Goal: Task Accomplishment & Management: Use online tool/utility

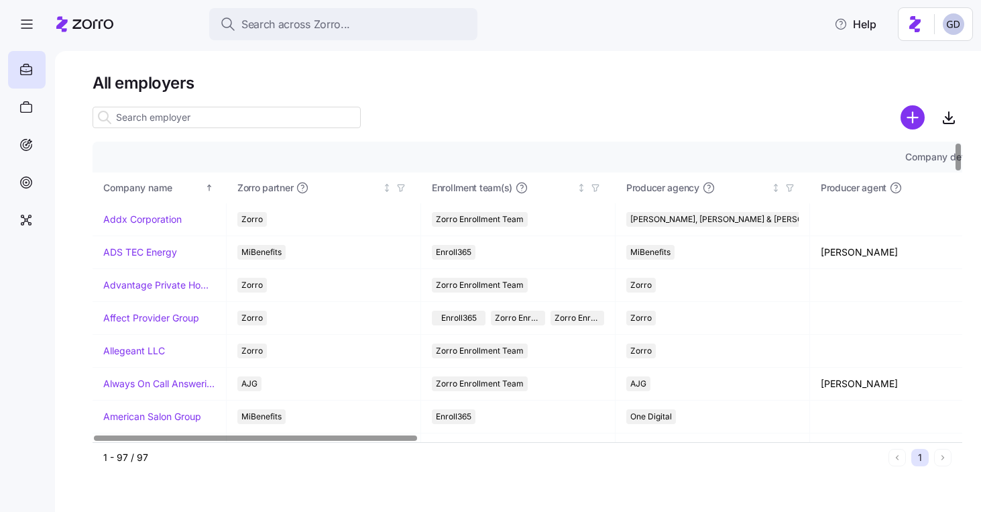
click at [304, 121] on input at bounding box center [227, 117] width 268 height 21
type input "a"
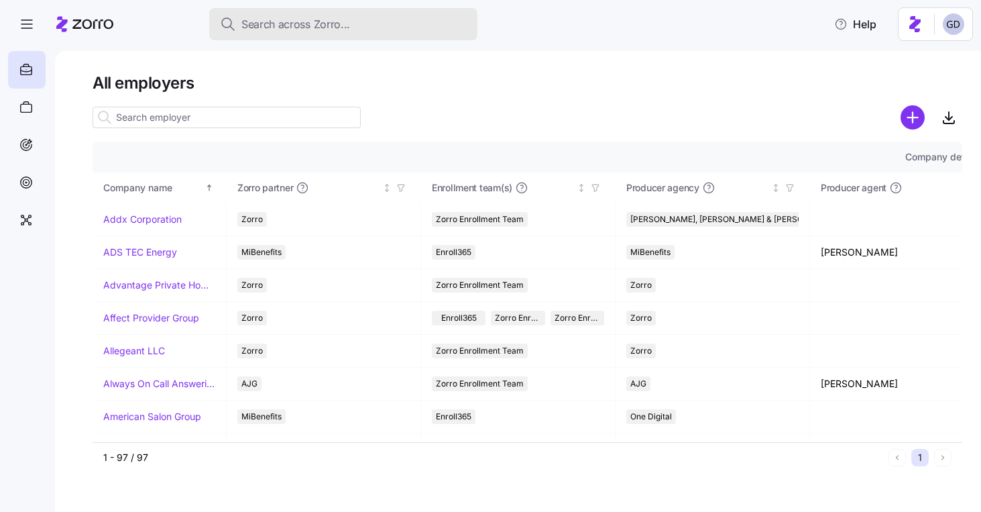
click at [349, 17] on div "Search across Zorro..." at bounding box center [343, 24] width 247 height 17
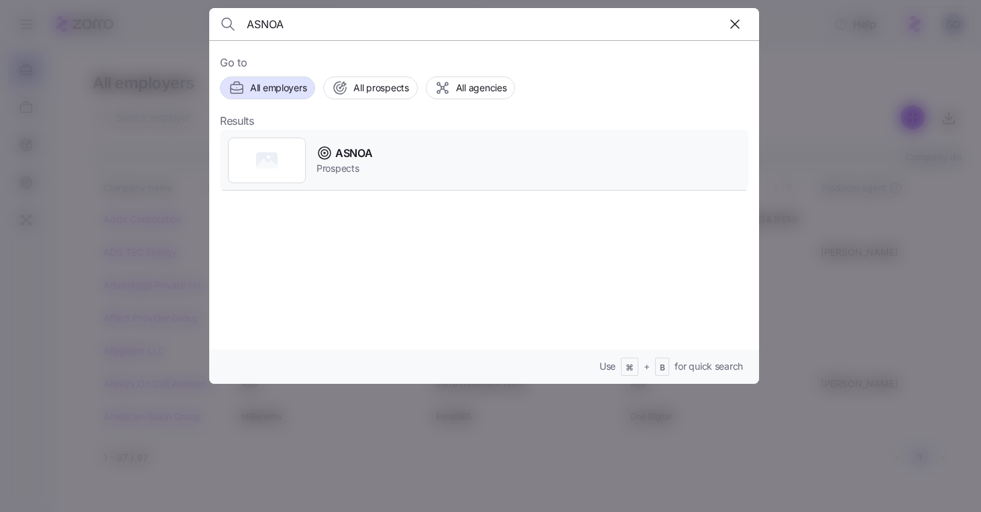
type input "ASNOA"
click at [351, 158] on span "ASNOA" at bounding box center [353, 153] width 37 height 17
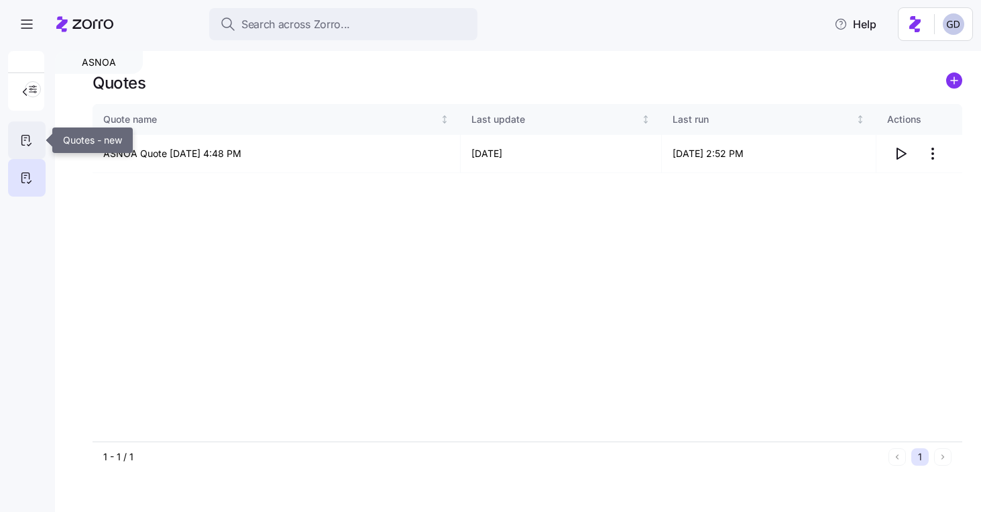
click at [30, 133] on icon at bounding box center [26, 140] width 15 height 16
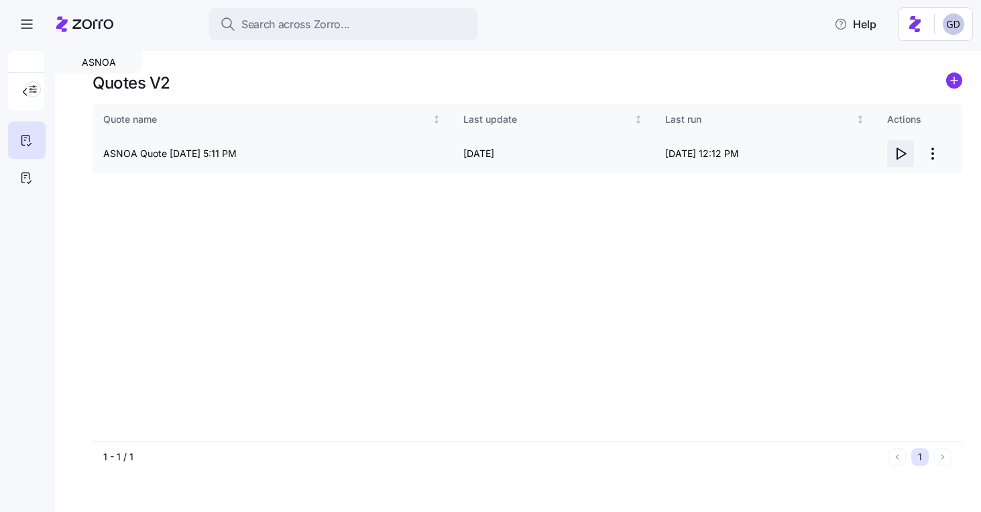
click at [903, 153] on icon "button" at bounding box center [901, 154] width 16 height 16
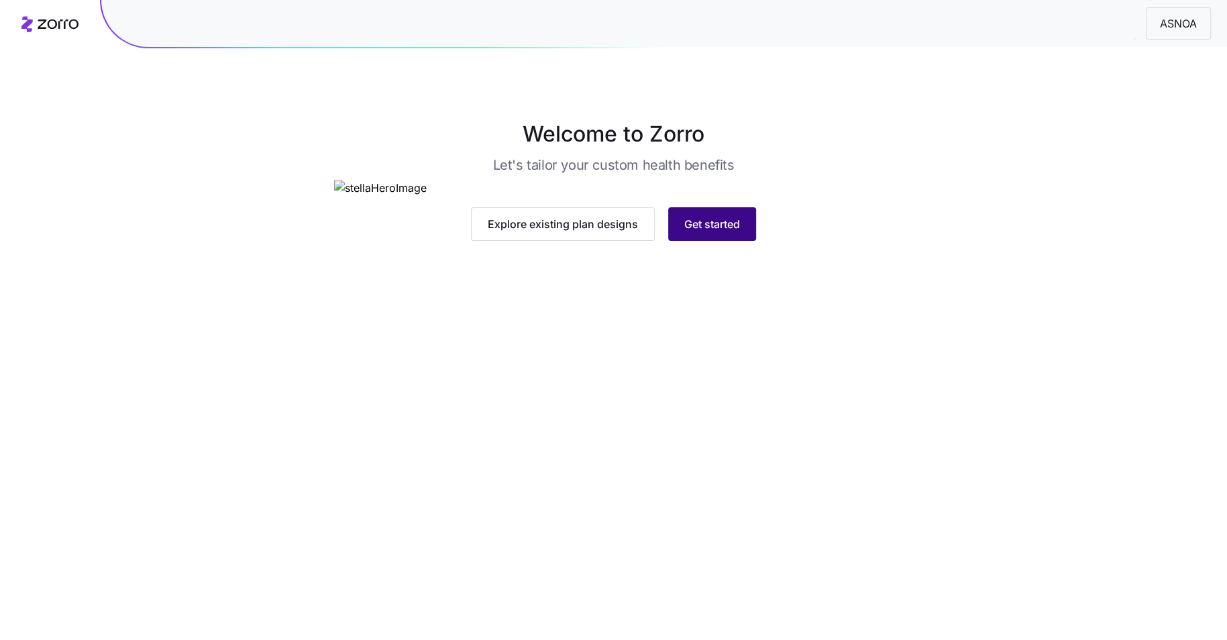
click at [705, 232] on span "Get started" at bounding box center [712, 224] width 56 height 16
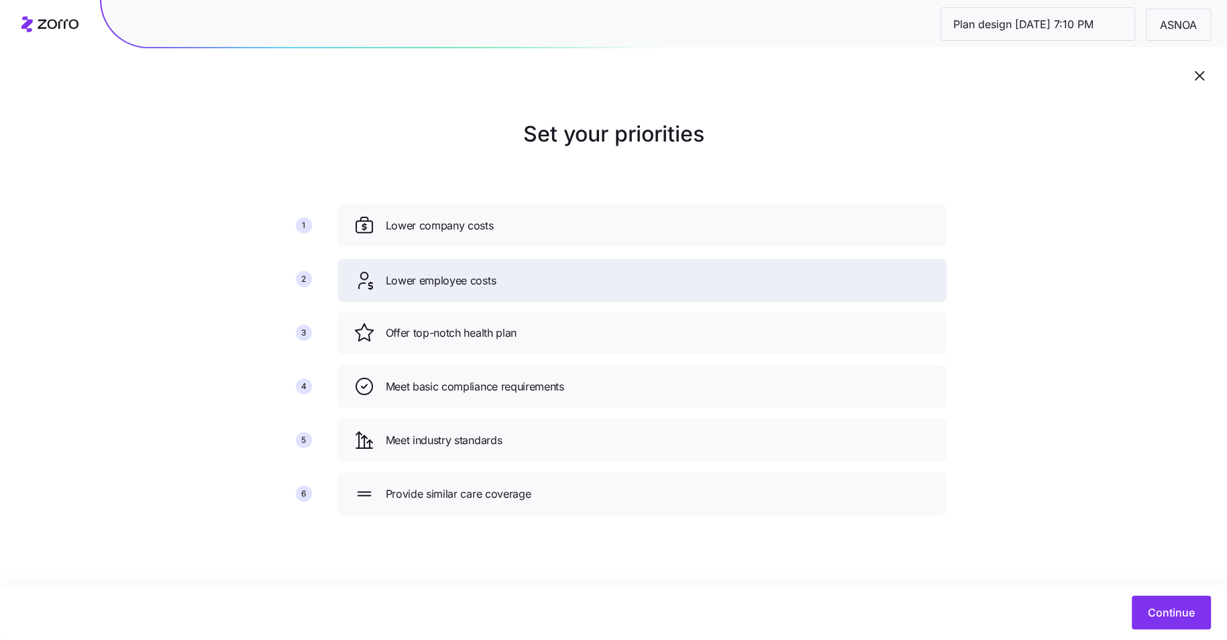
drag, startPoint x: 453, startPoint y: 334, endPoint x: 453, endPoint y: 280, distance: 54.3
click at [453, 280] on span "Lower employee costs" at bounding box center [441, 280] width 111 height 17
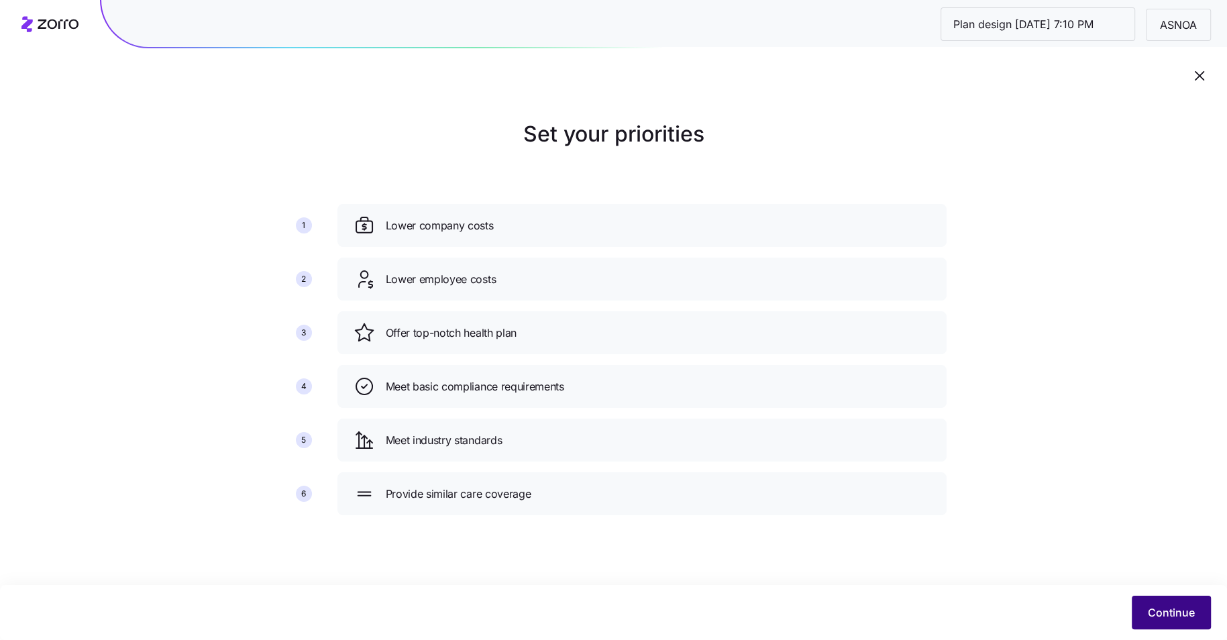
click at [1161, 612] on span "Continue" at bounding box center [1170, 612] width 47 height 16
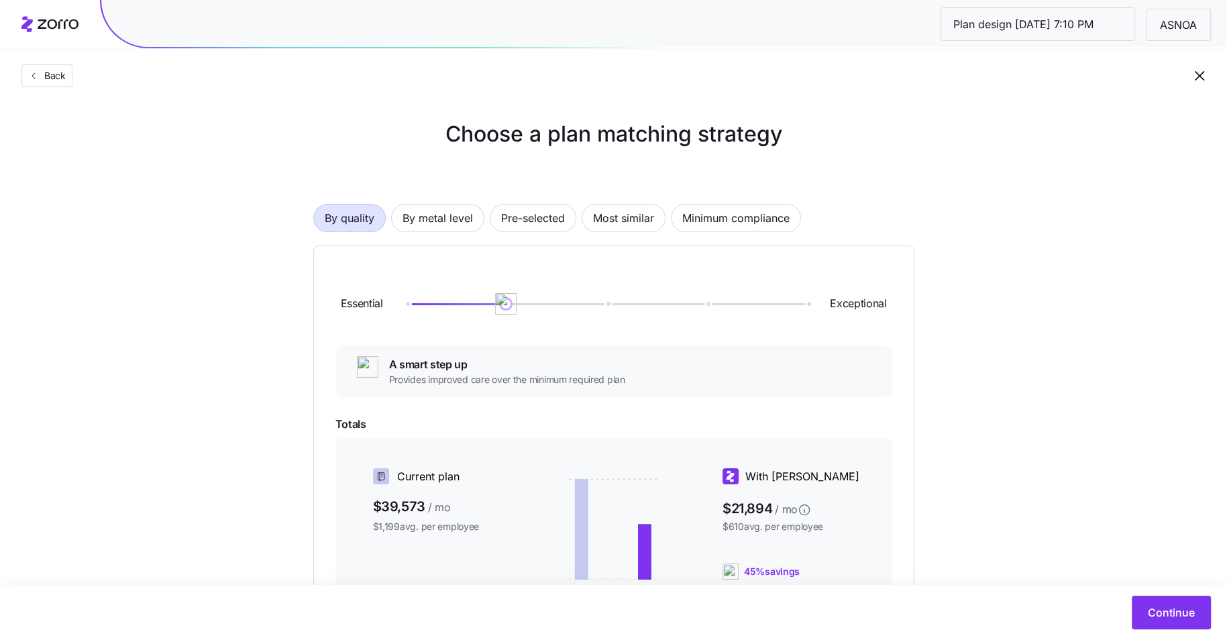
scroll to position [91, 0]
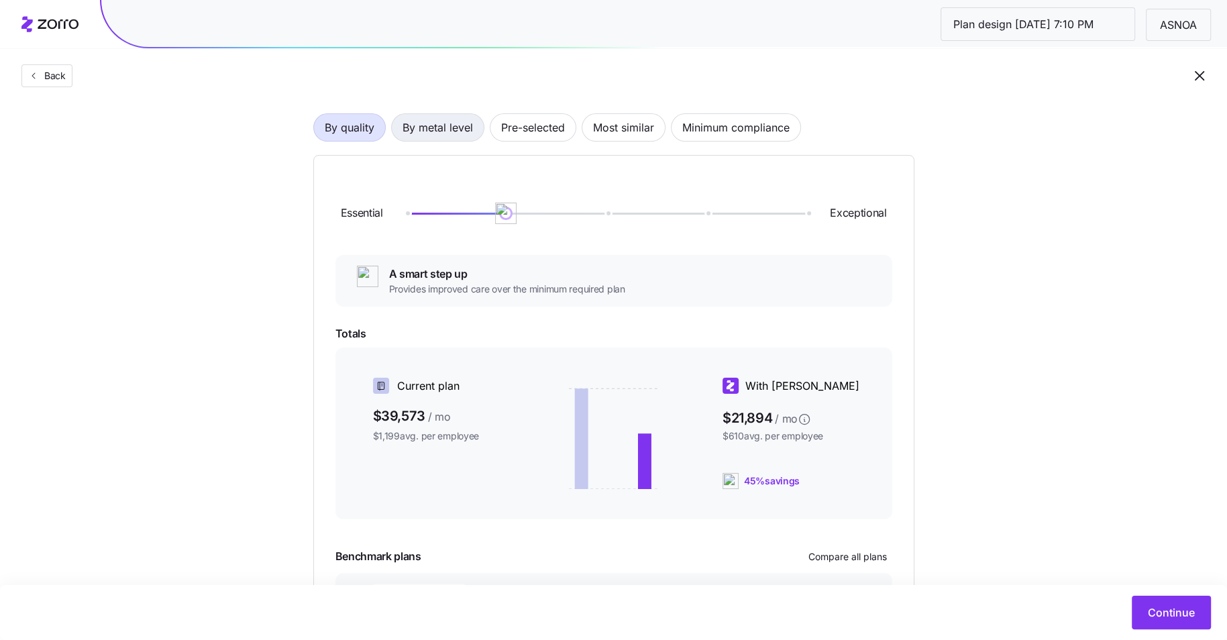
click at [441, 133] on span "By metal level" at bounding box center [437, 127] width 70 height 27
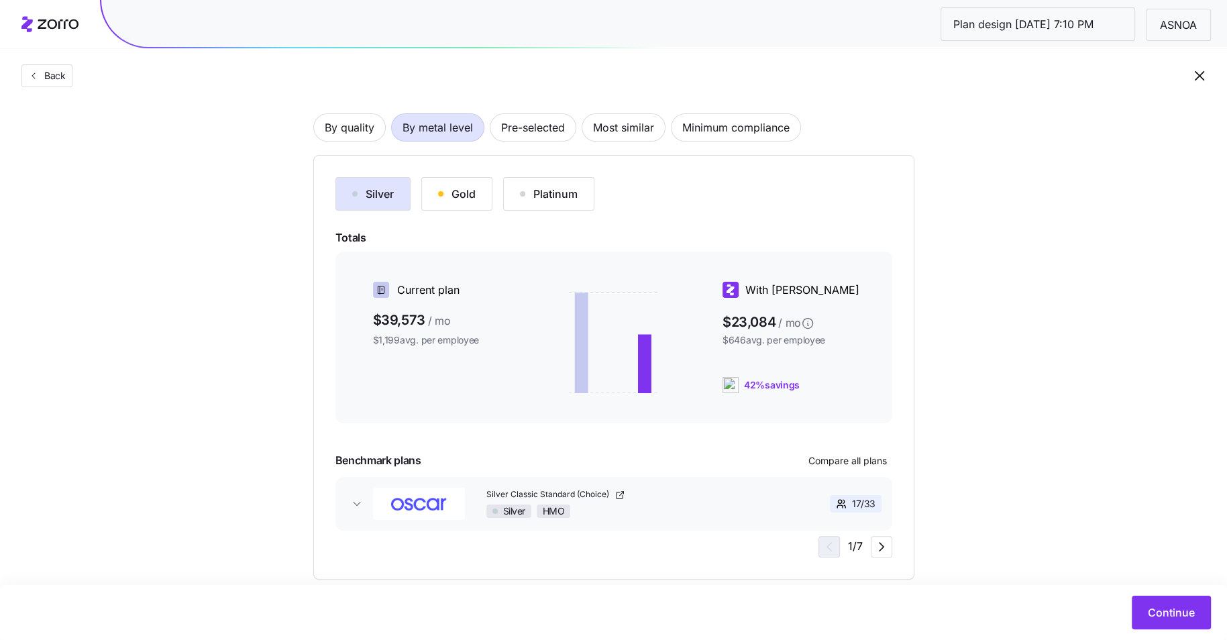
click at [463, 196] on div "Gold" at bounding box center [457, 194] width 38 height 16
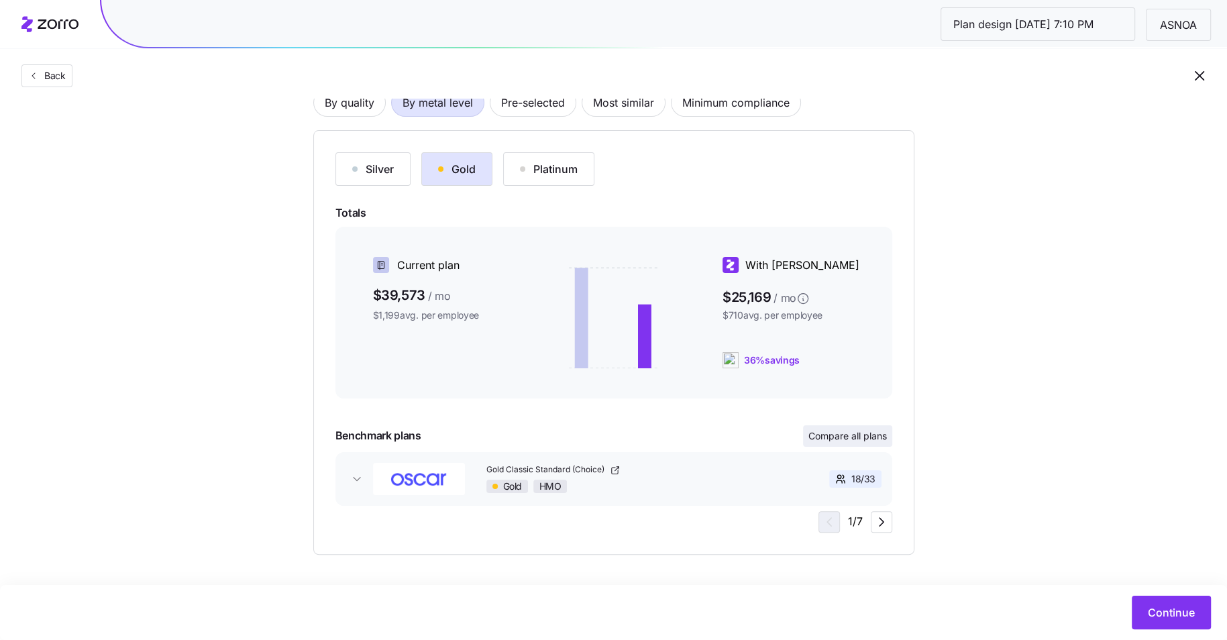
click at [876, 434] on span "Compare all plans" at bounding box center [847, 435] width 78 height 13
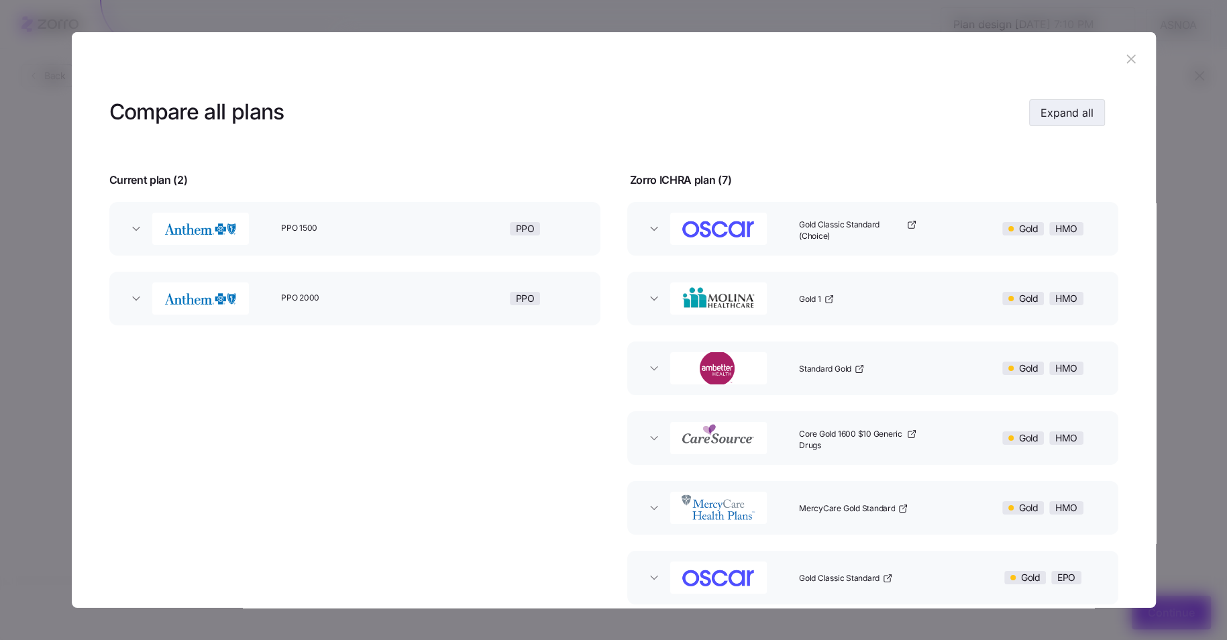
click at [1061, 114] on span "Expand all" at bounding box center [1066, 113] width 53 height 16
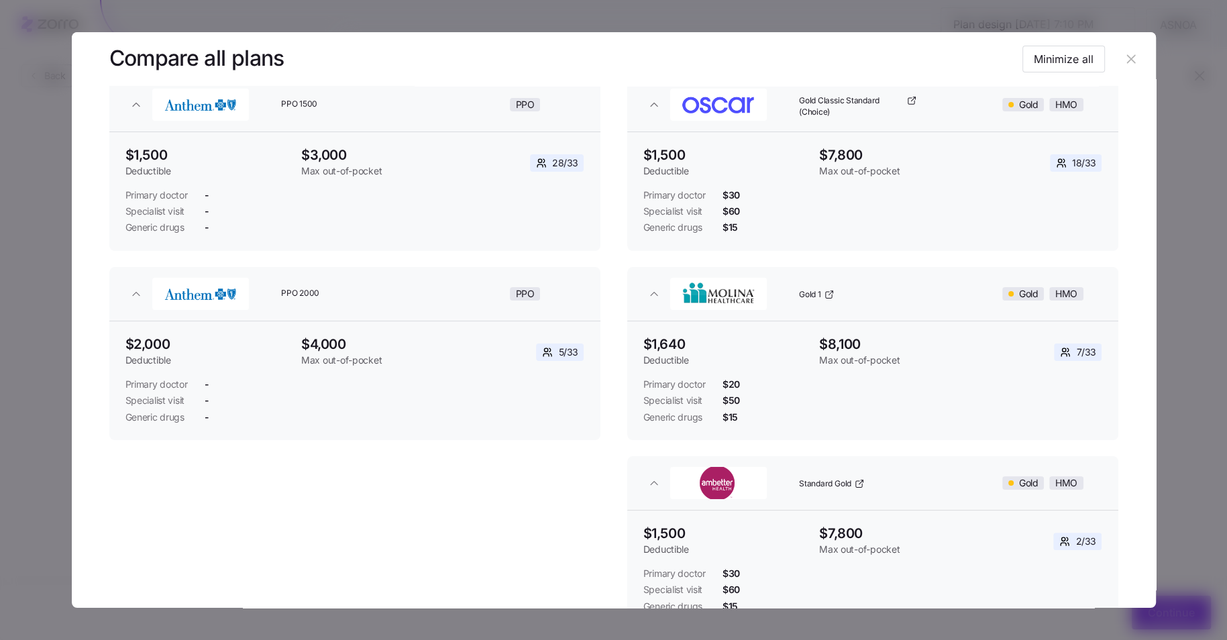
scroll to position [0, 0]
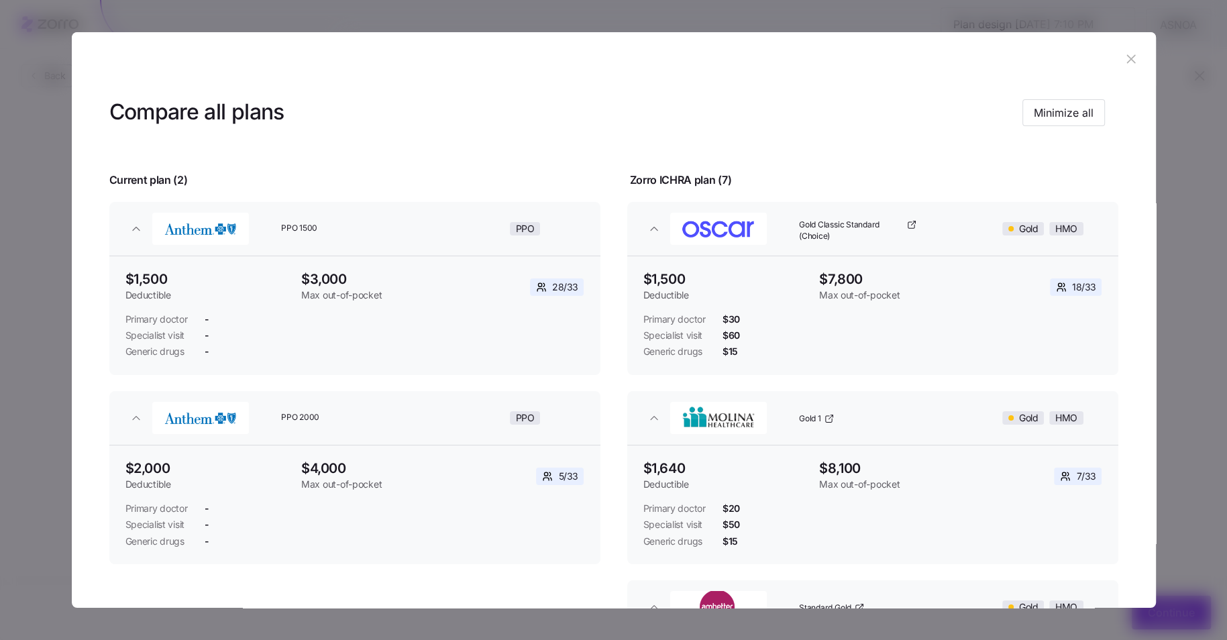
click at [1127, 60] on icon "button" at bounding box center [1131, 58] width 9 height 9
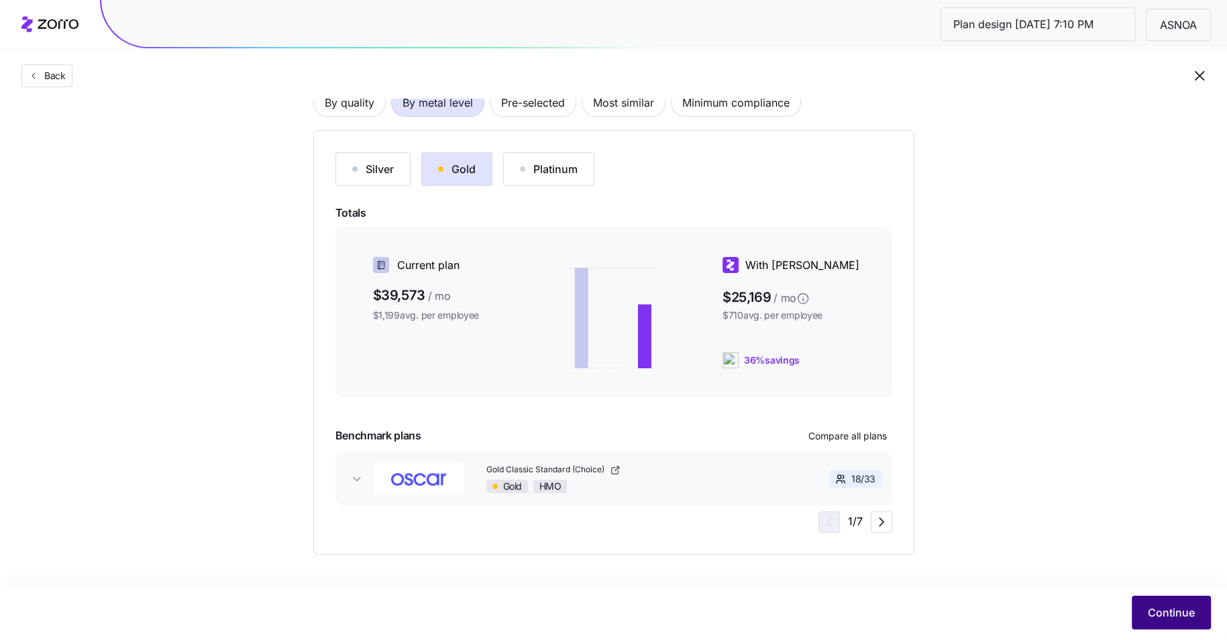
click at [1166, 622] on button "Continue" at bounding box center [1170, 612] width 79 height 34
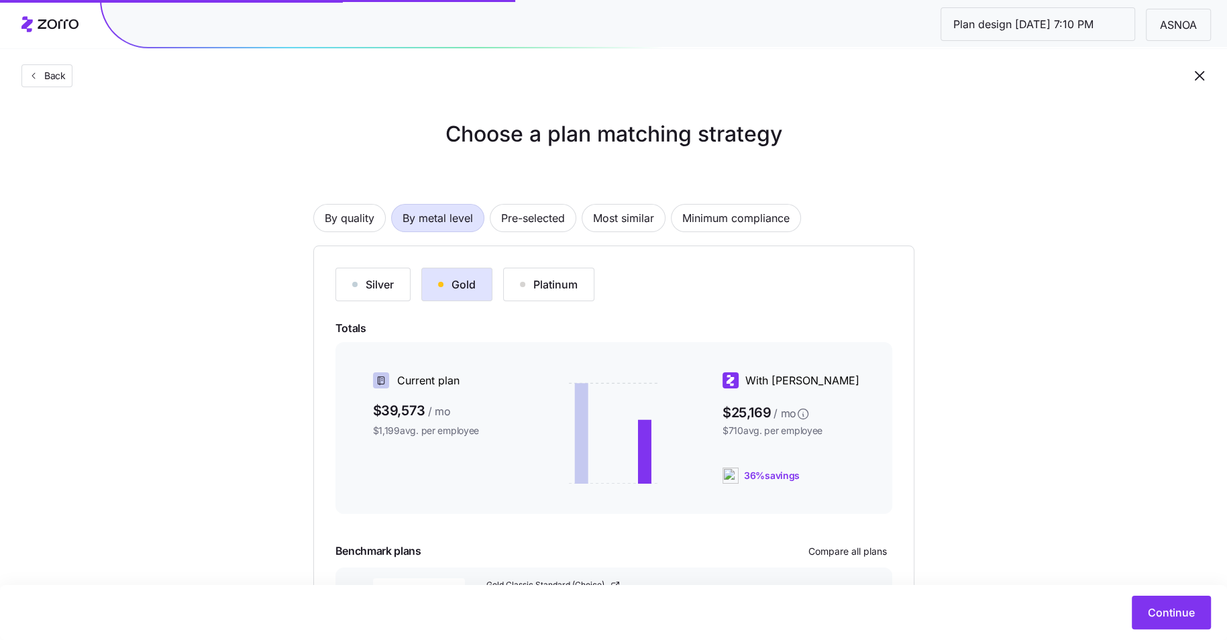
scroll to position [115, 0]
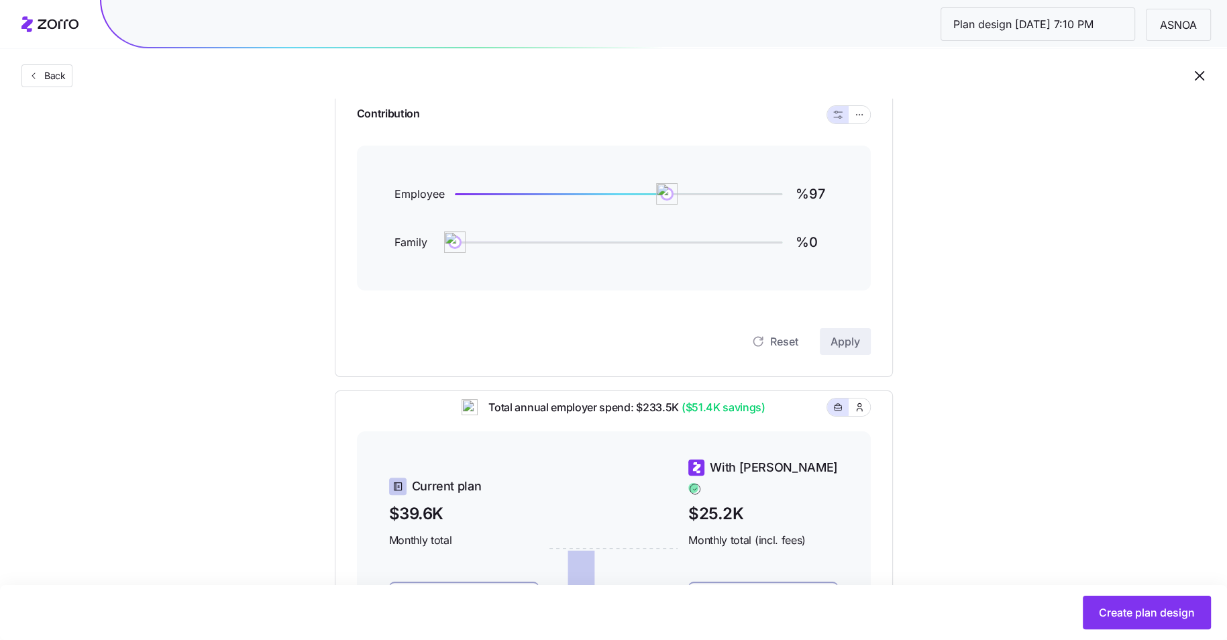
scroll to position [148, 0]
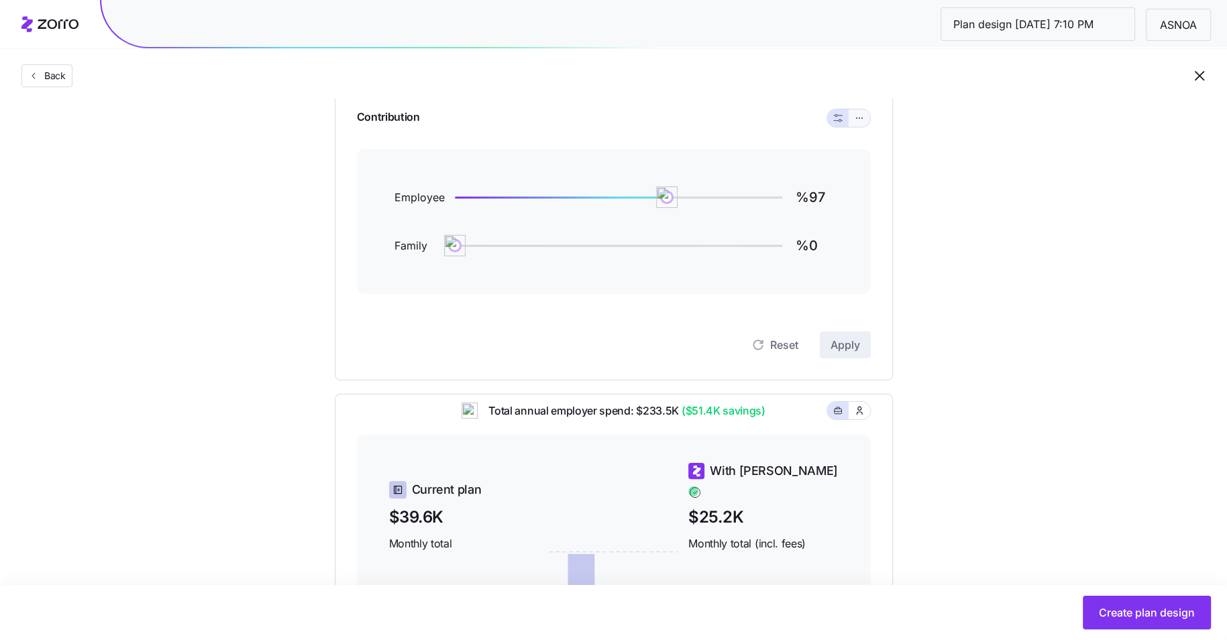
click at [854, 119] on icon "button" at bounding box center [858, 118] width 9 height 16
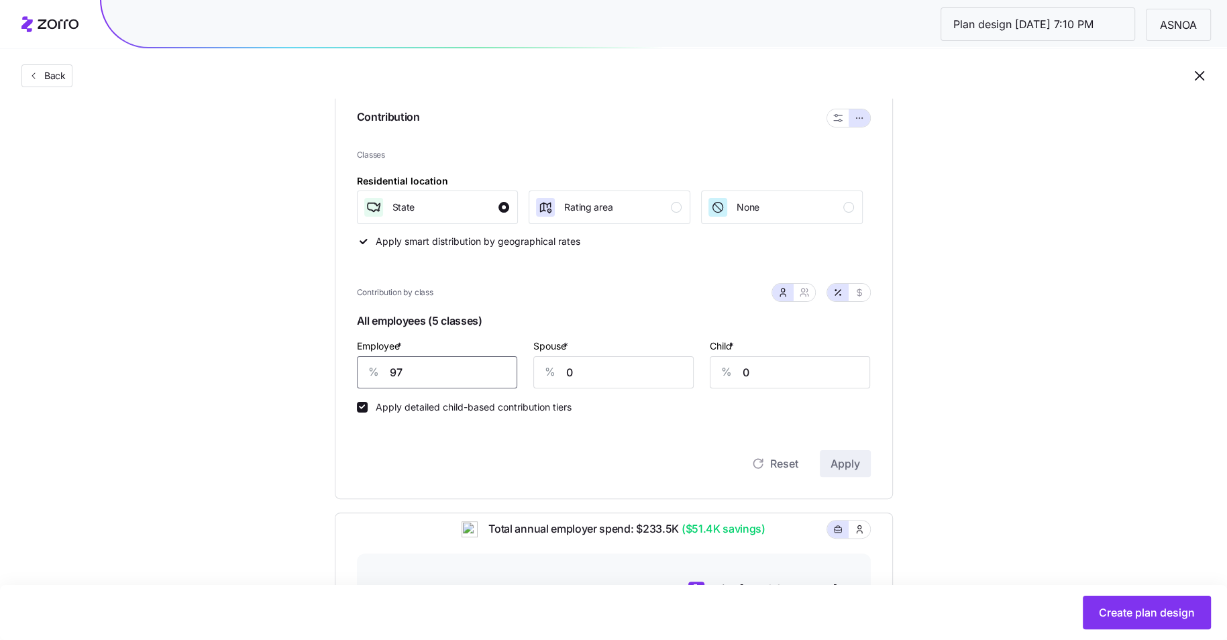
click at [441, 371] on input "97" at bounding box center [437, 372] width 160 height 32
type input "70"
click at [858, 465] on span "Apply" at bounding box center [845, 463] width 30 height 16
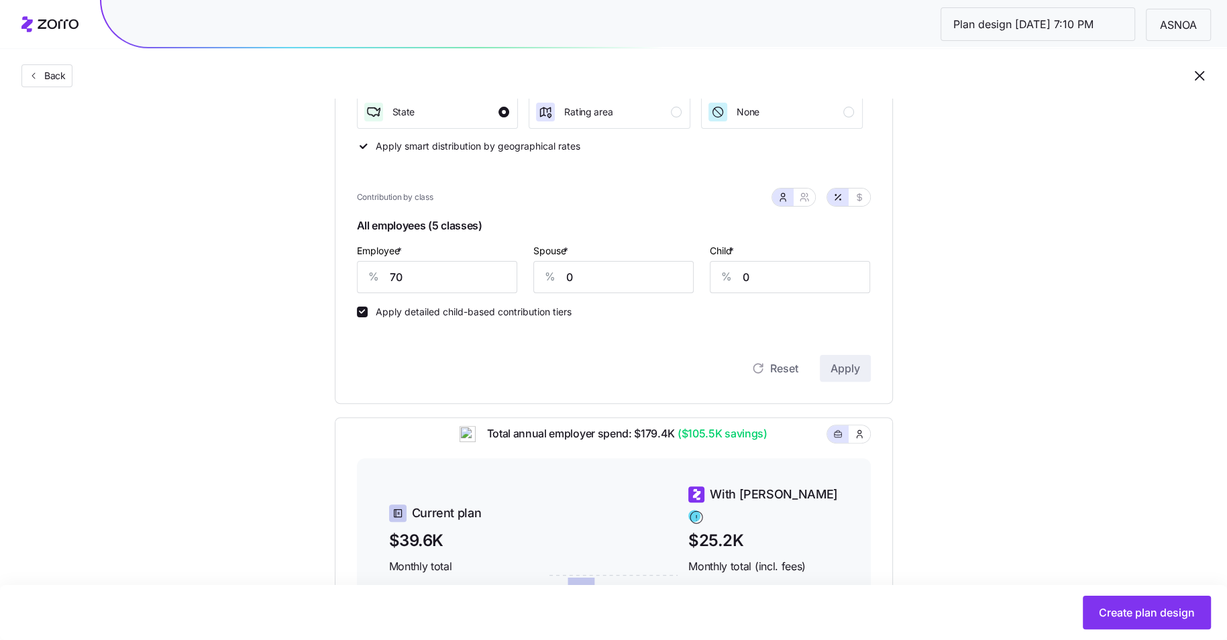
scroll to position [229, 0]
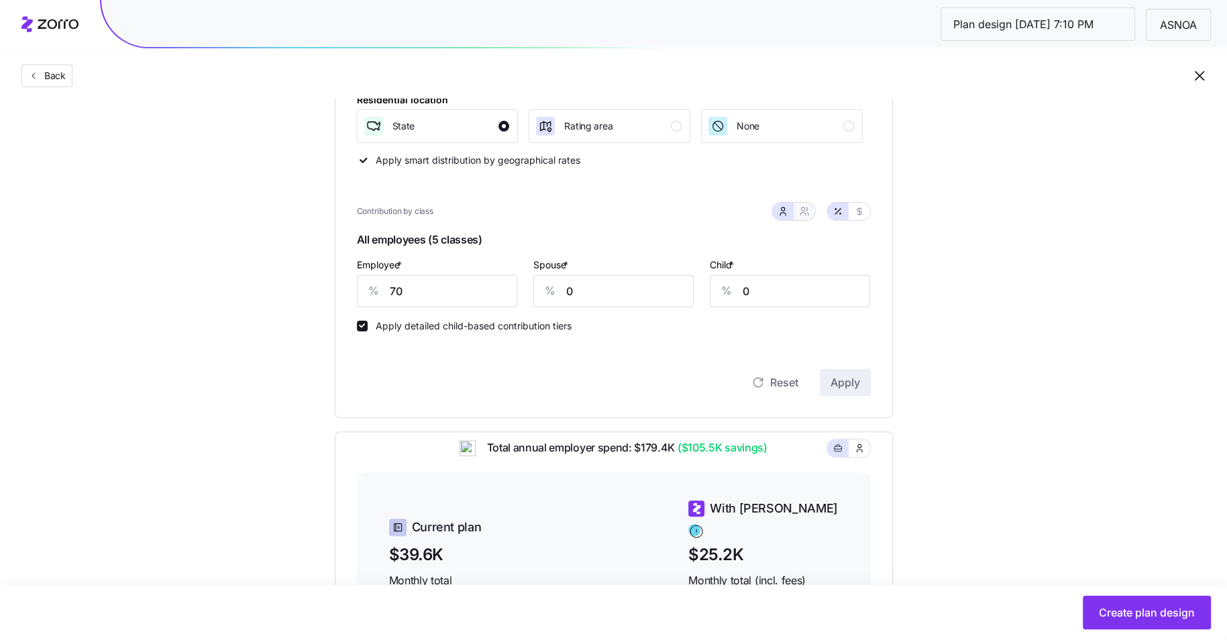
click at [809, 215] on span "button" at bounding box center [804, 211] width 11 height 11
type input "35"
type input "41"
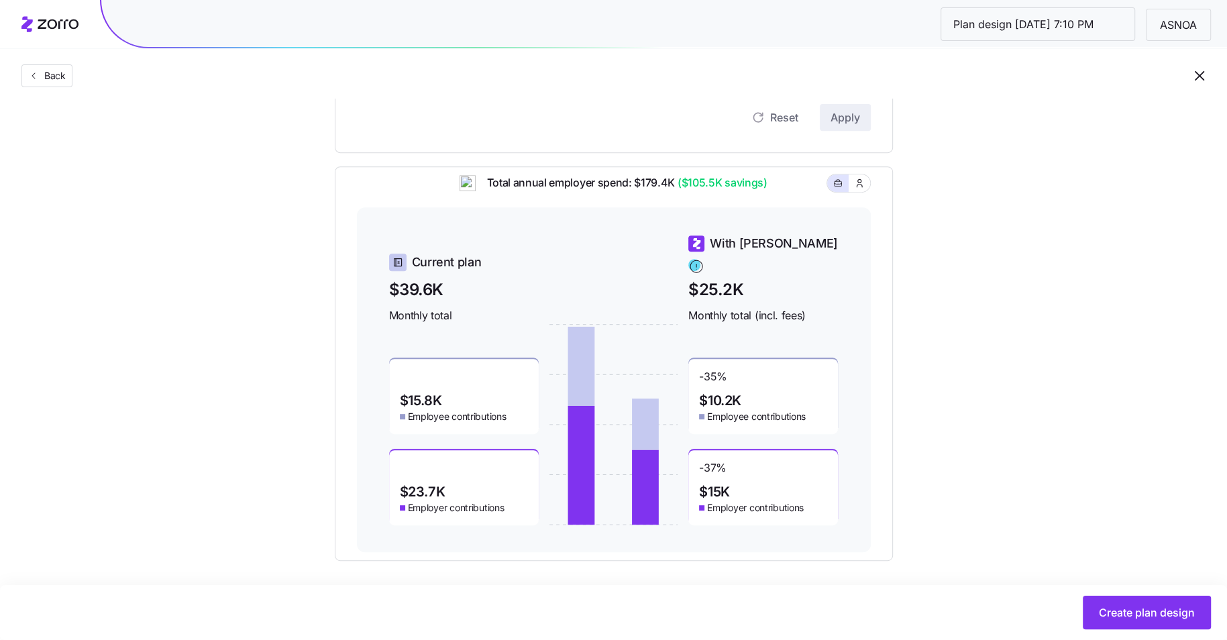
scroll to position [500, 0]
